Goal: Task Accomplishment & Management: Complete application form

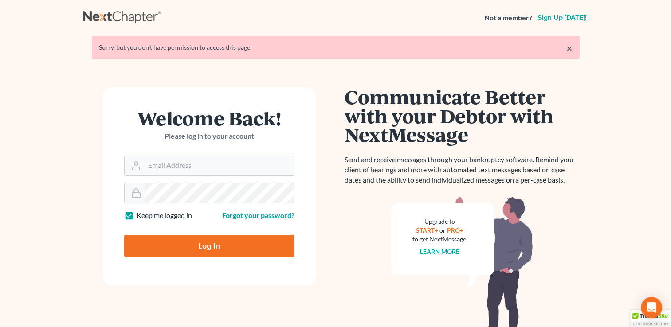
type input "[EMAIL_ADDRESS][DOMAIN_NAME]"
click at [208, 242] on input "Log In" at bounding box center [209, 246] width 170 height 22
type input "Thinking..."
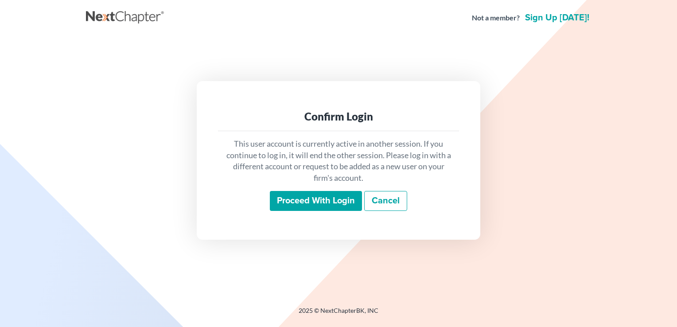
click at [317, 198] on input "Proceed with login" at bounding box center [316, 201] width 92 height 20
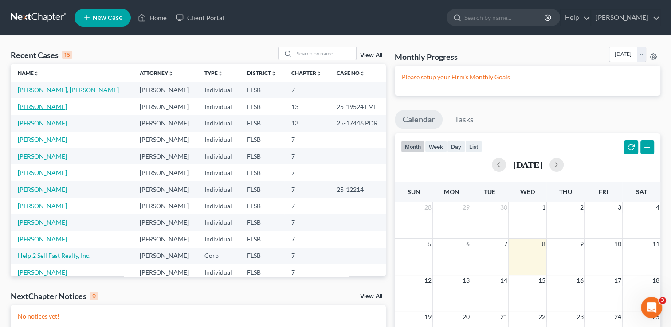
click at [63, 107] on link "[PERSON_NAME]" at bounding box center [42, 107] width 49 height 8
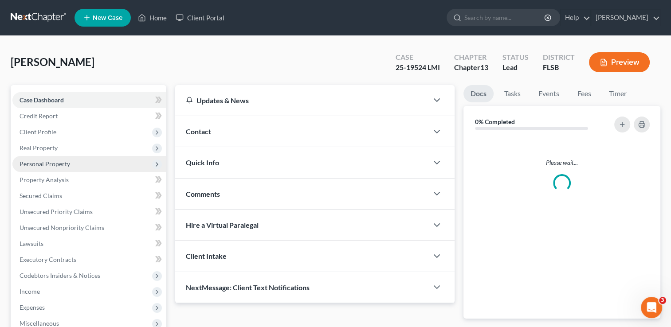
click at [56, 164] on span "Personal Property" at bounding box center [45, 164] width 51 height 8
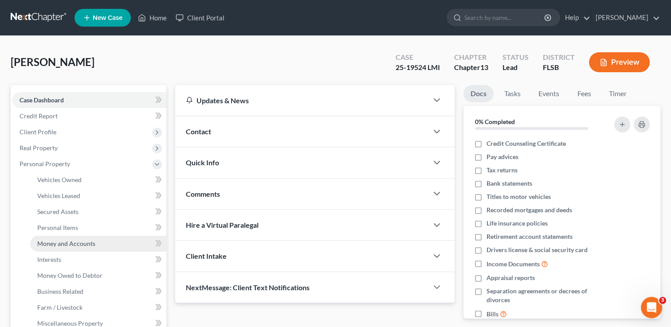
click at [67, 244] on span "Money and Accounts" at bounding box center [66, 244] width 58 height 8
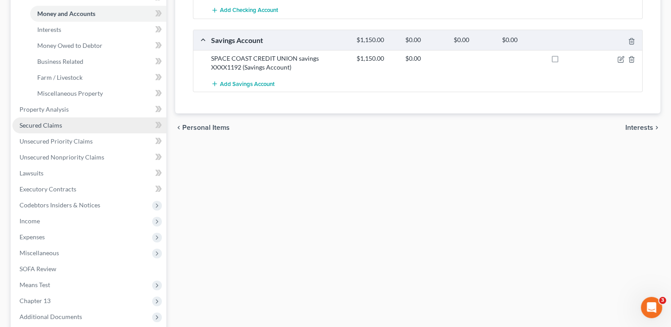
scroll to position [229, 0]
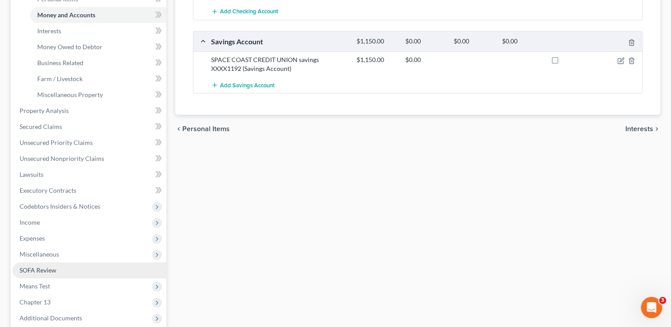
click at [48, 269] on span "SOFA Review" at bounding box center [38, 270] width 37 height 8
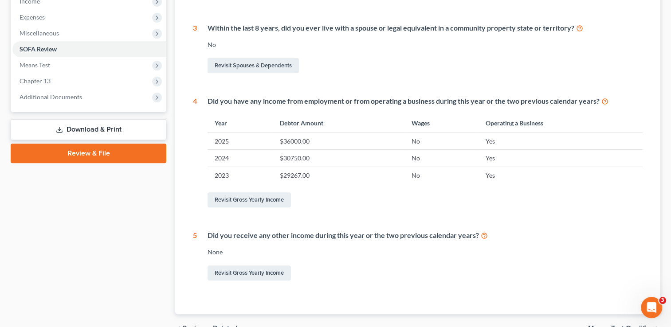
scroll to position [308, 0]
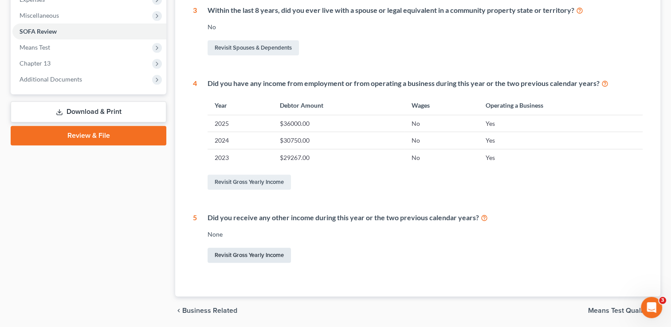
click at [258, 253] on link "Revisit Gross Yearly Income" at bounding box center [248, 255] width 83 height 15
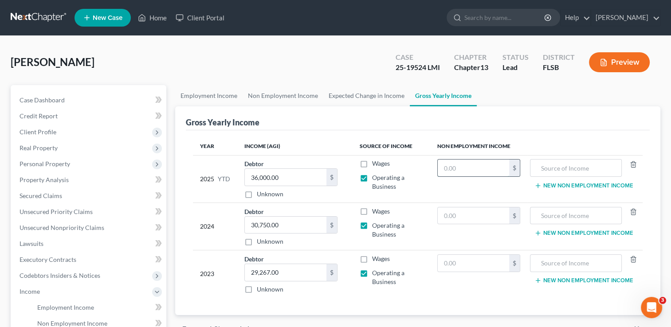
click at [450, 163] on input "text" at bounding box center [473, 168] width 71 height 17
type input "0"
click at [446, 217] on input "text" at bounding box center [473, 215] width 71 height 17
type input "0"
click at [450, 260] on input "text" at bounding box center [473, 263] width 71 height 17
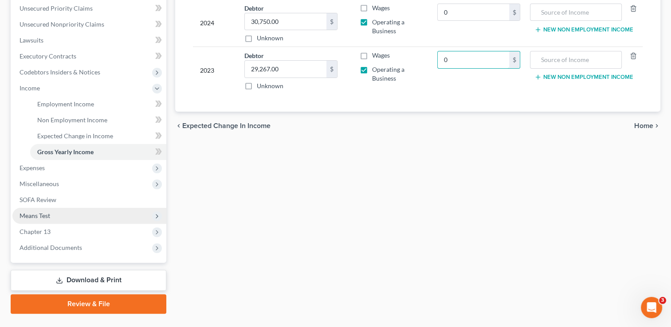
scroll to position [223, 0]
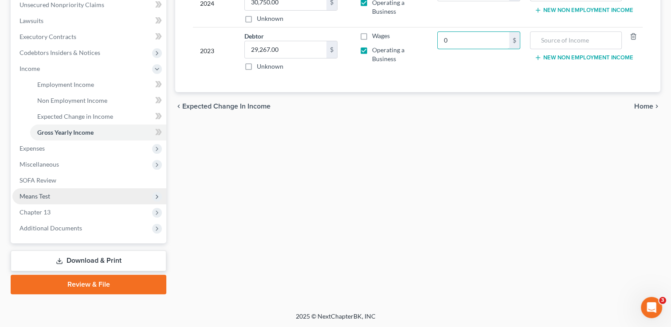
type input "0"
click at [47, 198] on span "Means Test" at bounding box center [35, 196] width 31 height 8
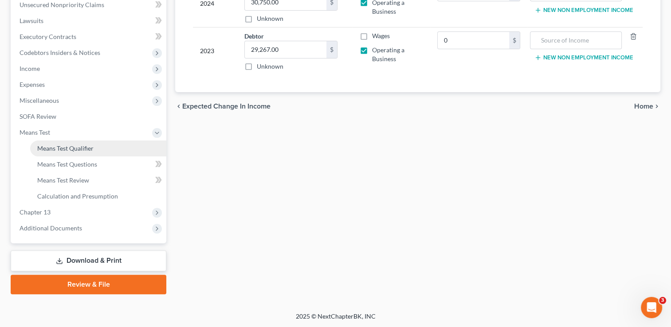
click at [54, 150] on span "Means Test Qualifier" at bounding box center [65, 149] width 56 height 8
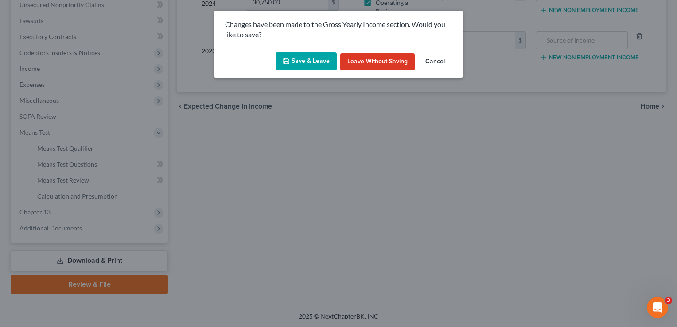
click at [298, 58] on button "Save & Leave" at bounding box center [306, 61] width 61 height 19
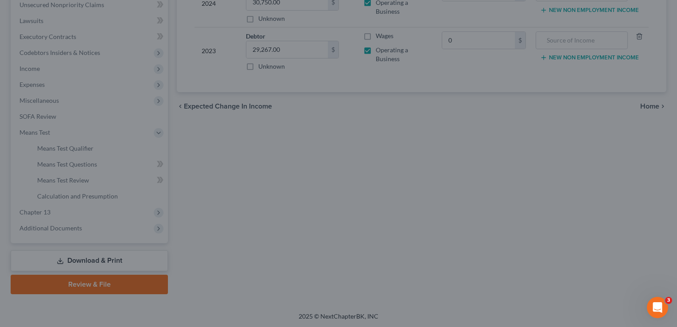
type input "0.00"
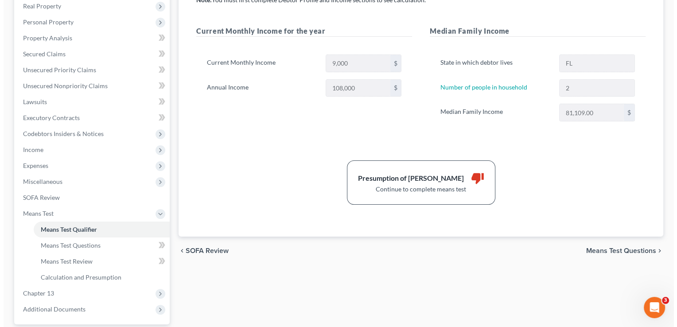
scroll to position [223, 0]
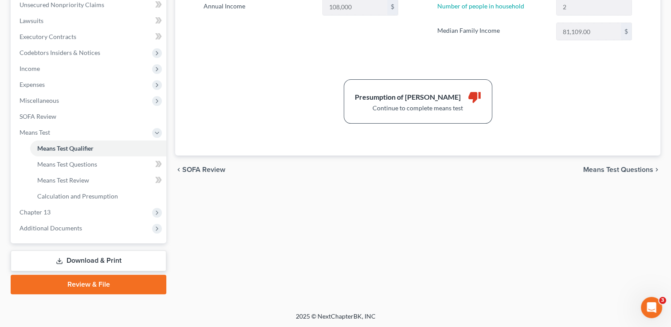
click at [126, 262] on link "Download & Print" at bounding box center [89, 260] width 156 height 21
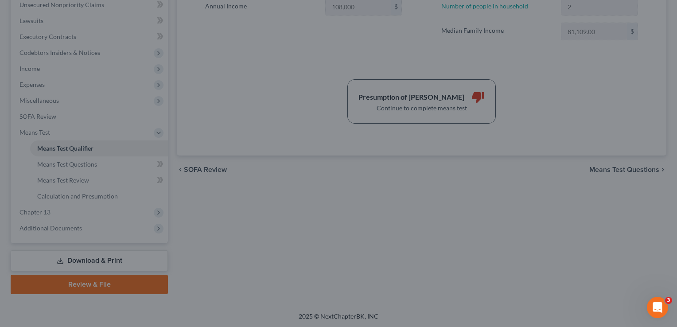
click at [103, 70] on div at bounding box center [338, 163] width 677 height 327
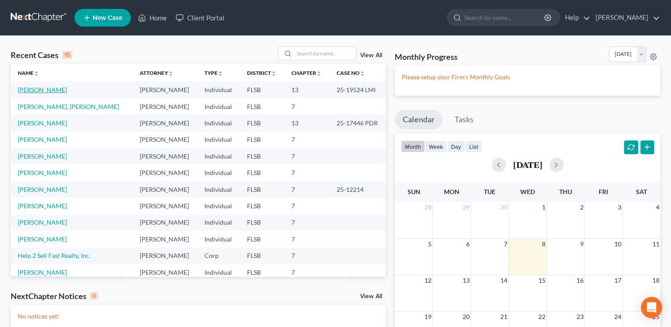
click at [51, 88] on link "Domingo, Alejandro" at bounding box center [42, 90] width 49 height 8
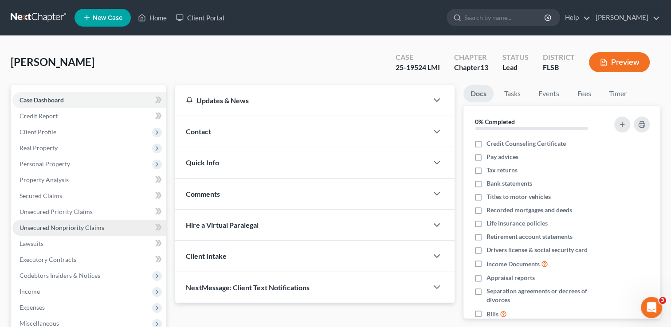
scroll to position [159, 0]
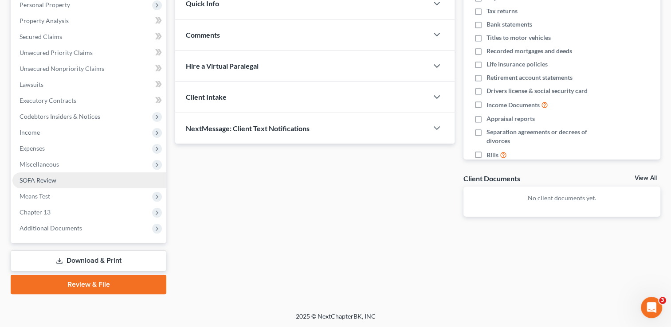
click at [49, 184] on link "SOFA Review" at bounding box center [89, 180] width 154 height 16
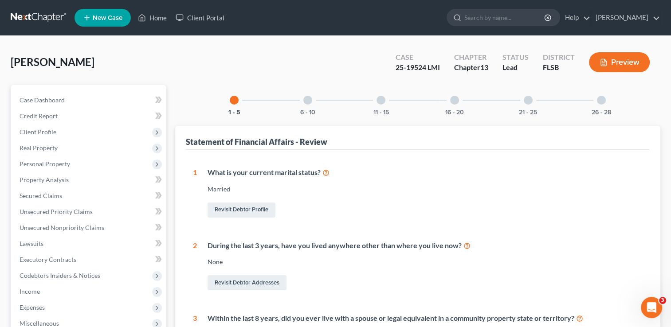
click at [454, 99] on div at bounding box center [454, 100] width 9 height 9
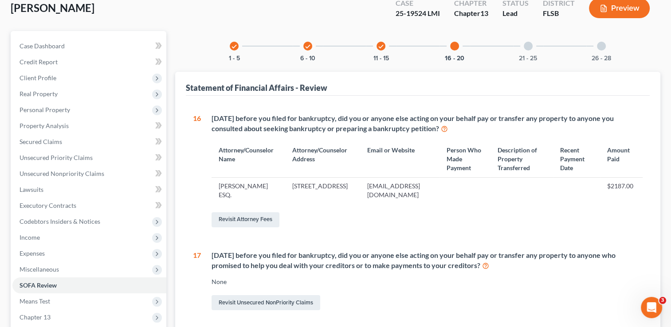
scroll to position [55, 0]
click at [265, 220] on link "Revisit Attorney Fees" at bounding box center [245, 218] width 68 height 15
select select "0"
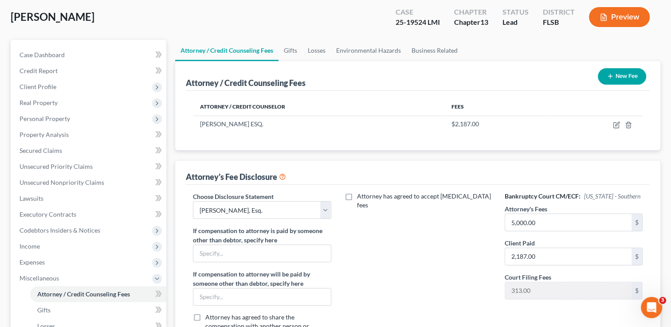
scroll to position [44, 0]
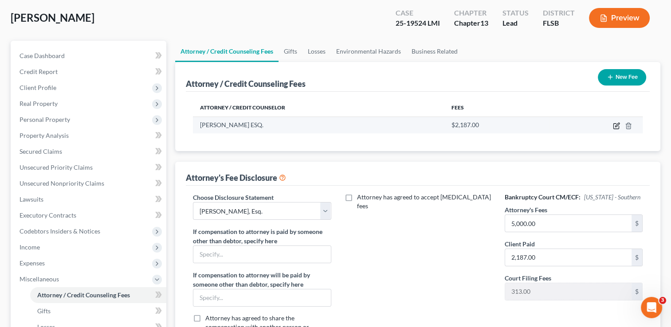
click at [614, 127] on icon "button" at bounding box center [616, 125] width 7 height 7
select select "9"
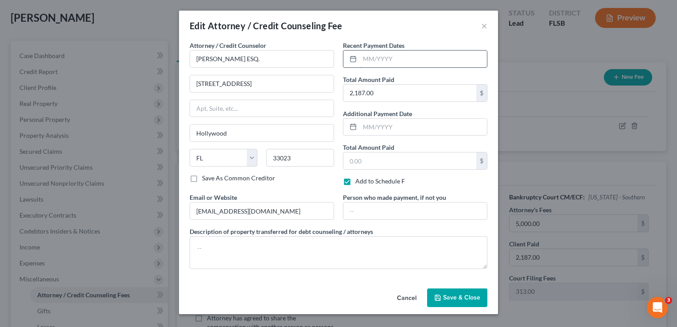
click at [392, 61] on input "text" at bounding box center [423, 59] width 127 height 17
type input "08/15/2025"
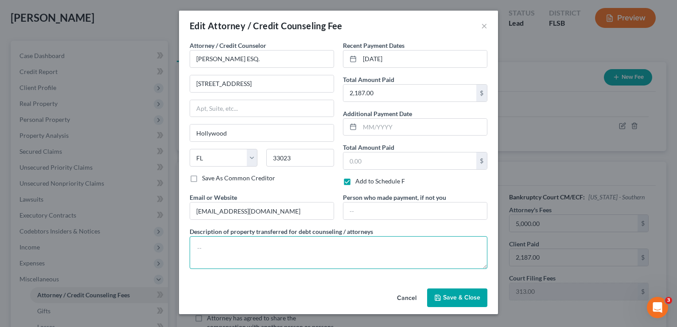
click at [229, 242] on textarea at bounding box center [339, 252] width 298 height 33
click at [337, 259] on textarea "check #532" at bounding box center [339, 252] width 298 height 33
type textarea "check #532 from Debtor"
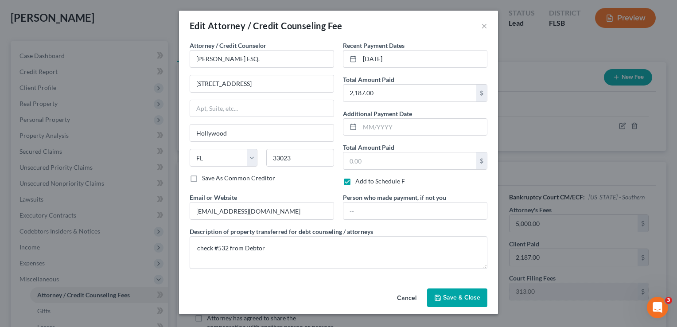
click at [459, 299] on span "Save & Close" at bounding box center [461, 298] width 37 height 8
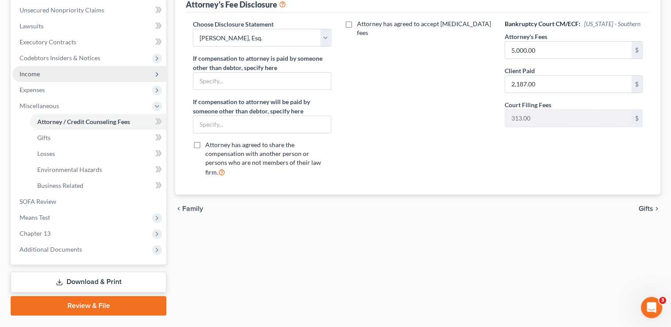
scroll to position [239, 0]
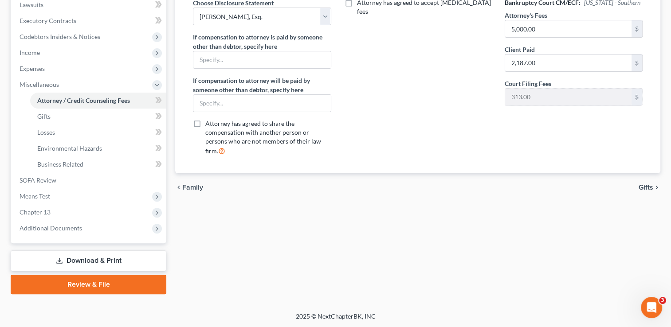
click at [105, 256] on link "Download & Print" at bounding box center [89, 260] width 156 height 21
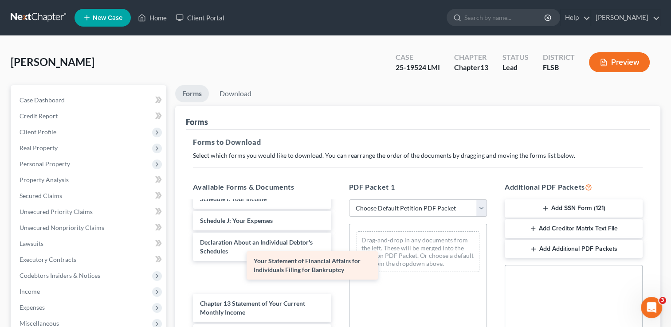
scroll to position [207, 0]
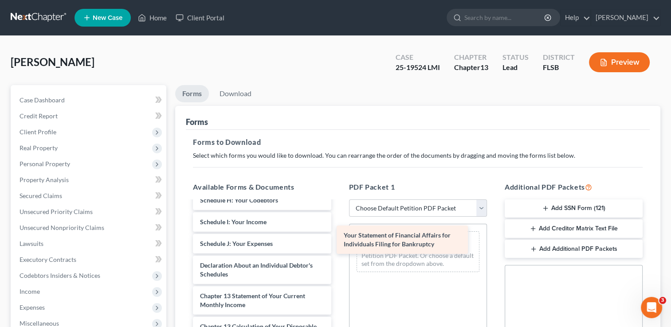
drag, startPoint x: 245, startPoint y: 275, endPoint x: 395, endPoint y: 236, distance: 155.3
click at [338, 236] on div "Your Statement of Financial Affairs for Individuals Filing for Bankruptcy Volun…" at bounding box center [262, 217] width 152 height 447
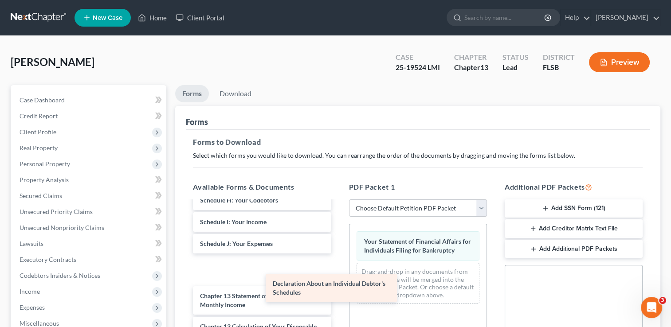
scroll to position [176, 0]
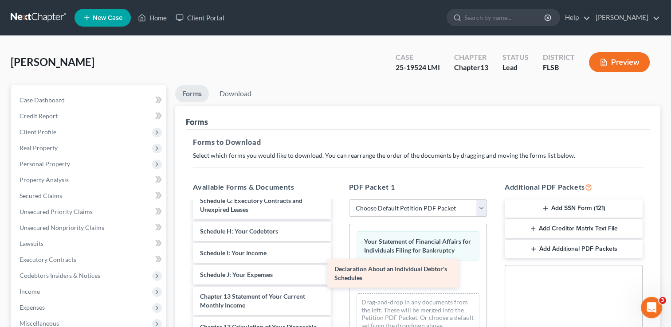
drag, startPoint x: 261, startPoint y: 273, endPoint x: 395, endPoint y: 277, distance: 134.4
click at [338, 277] on div "Declaration About an Individual Debtor's Schedules Voluntary Petition for Indiv…" at bounding box center [262, 233] width 152 height 416
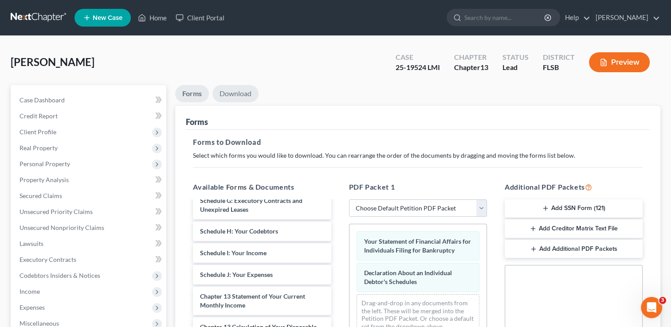
click at [231, 95] on link "Download" at bounding box center [235, 93] width 46 height 17
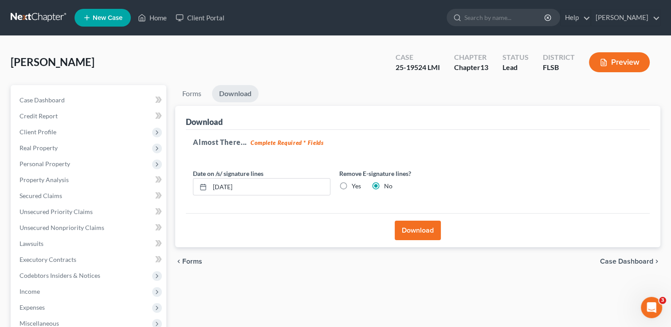
click at [400, 227] on button "Download" at bounding box center [418, 231] width 46 height 20
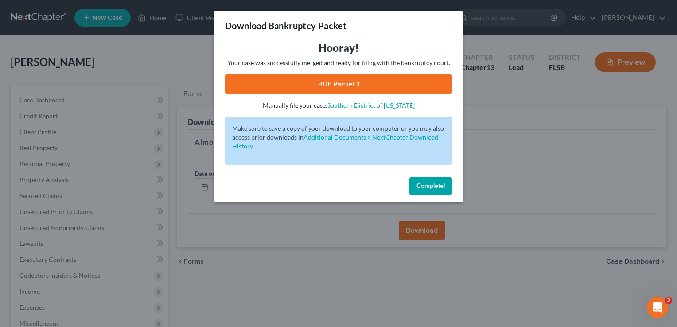
click at [325, 86] on link "PDF Packet 1" at bounding box center [338, 84] width 227 height 20
click at [443, 188] on span "Complete!" at bounding box center [431, 186] width 28 height 8
